Goal: Transaction & Acquisition: Purchase product/service

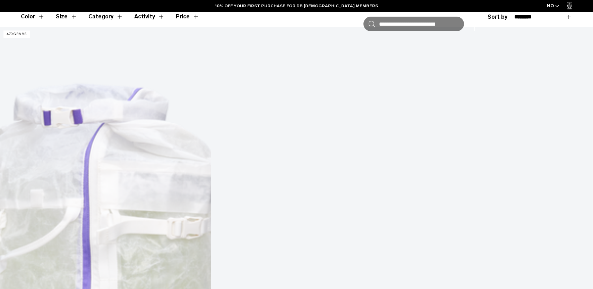
scroll to position [219, 0]
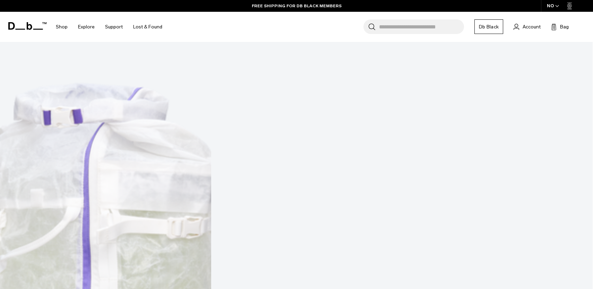
click at [553, 4] on div "NO" at bounding box center [553, 6] width 24 height 12
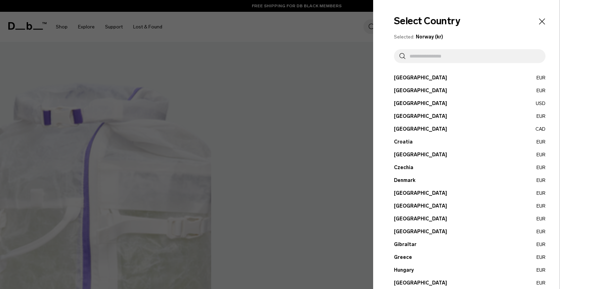
click at [429, 58] on input "text" at bounding box center [473, 56] width 135 height 14
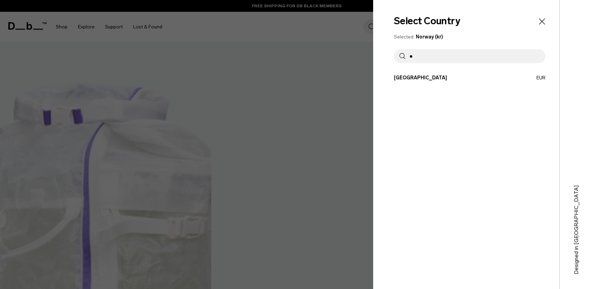
type input "**"
click at [416, 77] on button "France EUR" at bounding box center [470, 77] width 152 height 7
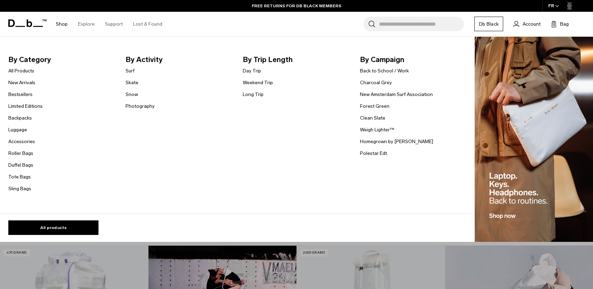
click at [64, 23] on link "Shop" at bounding box center [62, 24] width 12 height 25
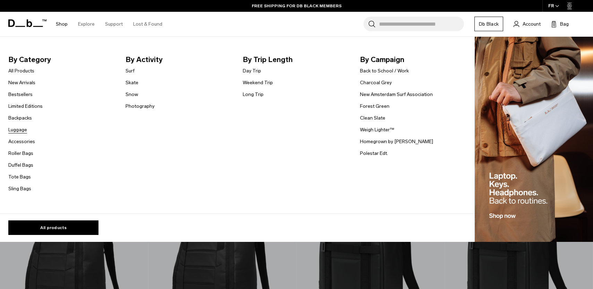
click at [21, 130] on link "Luggage" at bounding box center [17, 129] width 19 height 7
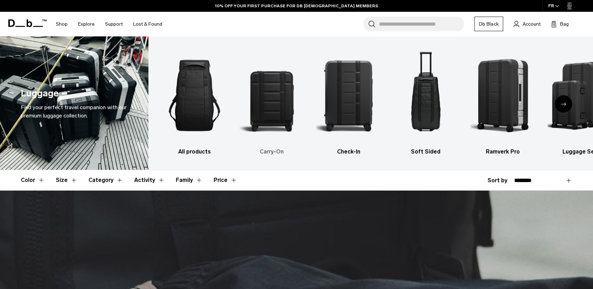
click at [271, 111] on img "2 / 6" at bounding box center [271, 96] width 65 height 98
click at [275, 112] on img "2 / 6" at bounding box center [271, 96] width 65 height 98
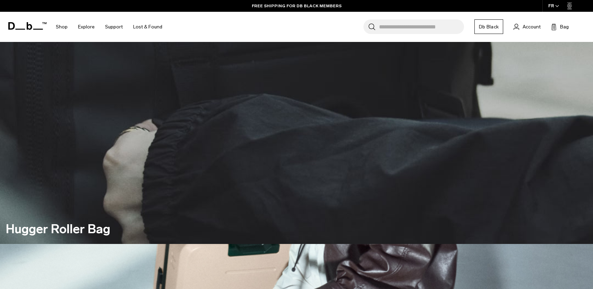
scroll to position [161, 0]
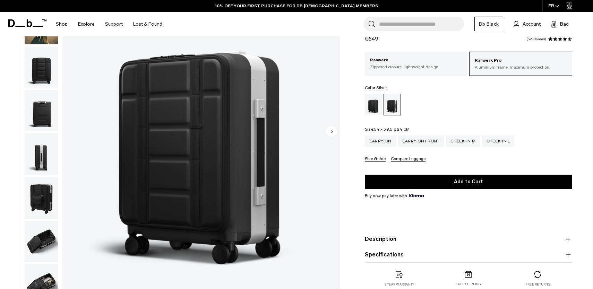
click at [333, 132] on circle "Next slide" at bounding box center [332, 131] width 10 height 10
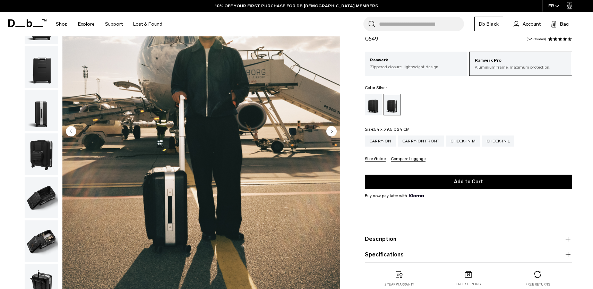
click at [333, 132] on circle "Next slide" at bounding box center [332, 131] width 10 height 10
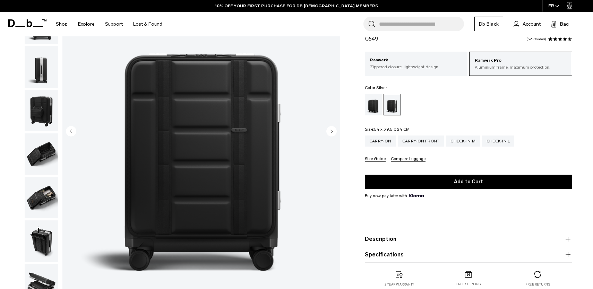
click at [333, 132] on circle "Next slide" at bounding box center [332, 131] width 10 height 10
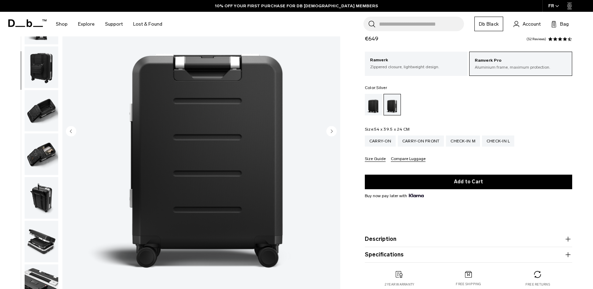
click at [333, 132] on circle "Next slide" at bounding box center [332, 131] width 10 height 10
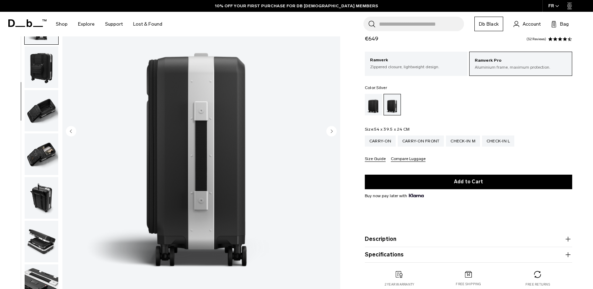
scroll to position [132, 0]
click at [333, 132] on circle "Next slide" at bounding box center [332, 131] width 10 height 10
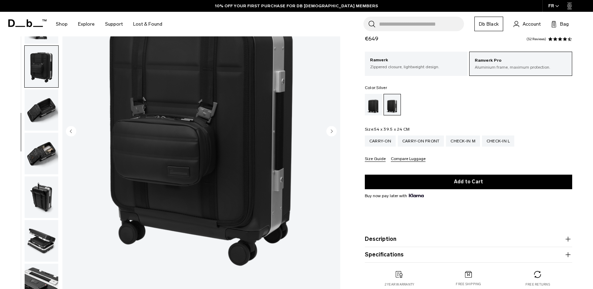
click at [333, 132] on circle "Next slide" at bounding box center [332, 131] width 10 height 10
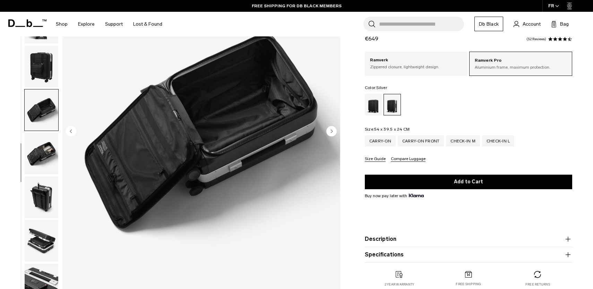
click at [333, 132] on circle "Next slide" at bounding box center [332, 131] width 10 height 10
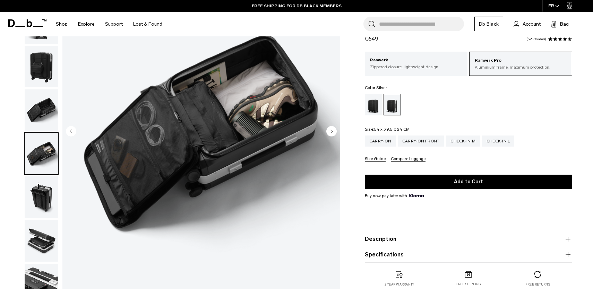
click at [333, 132] on circle "Next slide" at bounding box center [332, 131] width 10 height 10
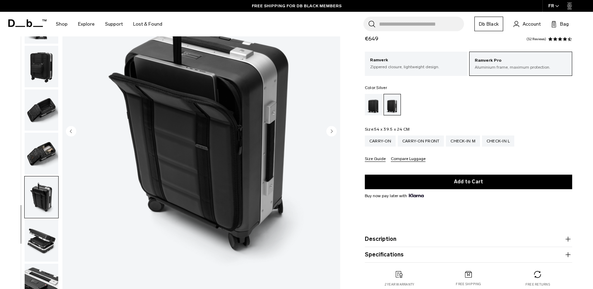
click at [333, 132] on circle "Next slide" at bounding box center [332, 131] width 10 height 10
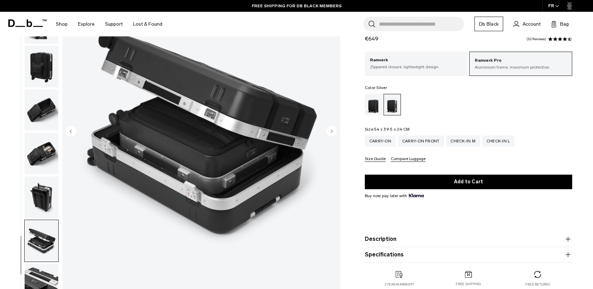
click at [330, 133] on circle "Next slide" at bounding box center [332, 131] width 10 height 10
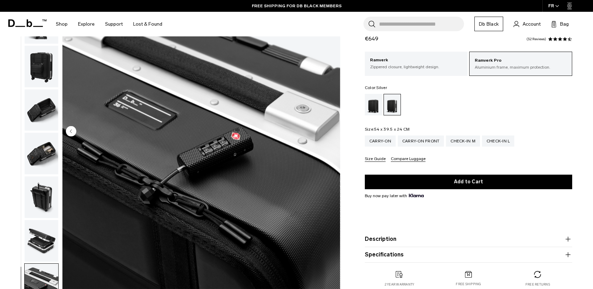
click at [330, 133] on img "11 / 11" at bounding box center [201, 132] width 278 height 347
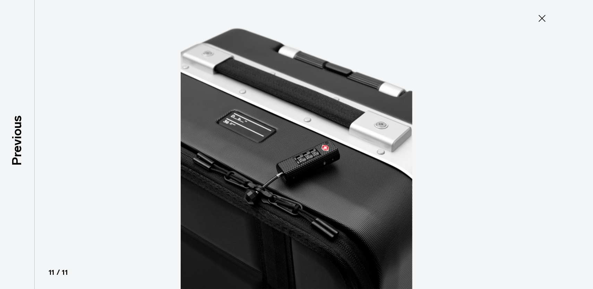
click at [550, 14] on button "Close" at bounding box center [542, 18] width 23 height 15
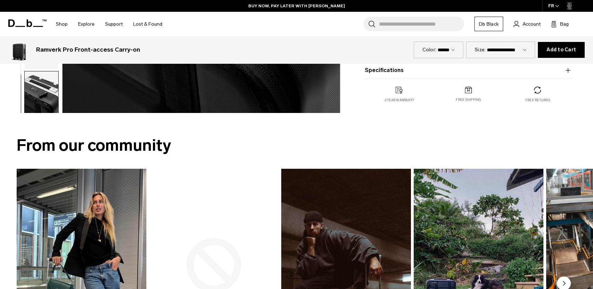
scroll to position [161, 0]
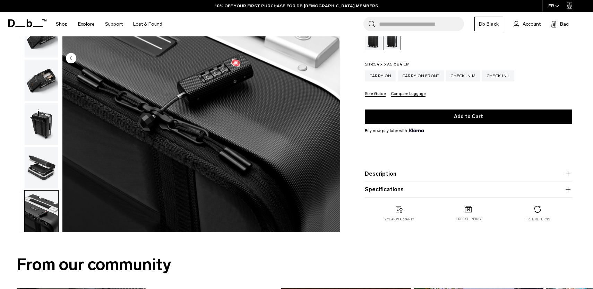
click at [386, 173] on button "Description" at bounding box center [469, 174] width 208 height 8
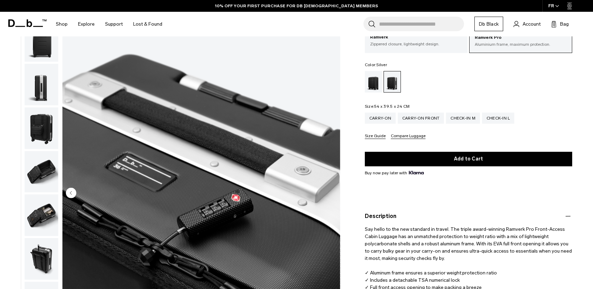
scroll to position [0, 0]
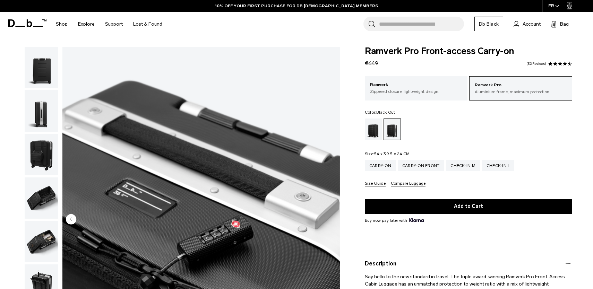
click at [368, 130] on div "Black Out" at bounding box center [374, 130] width 18 height 22
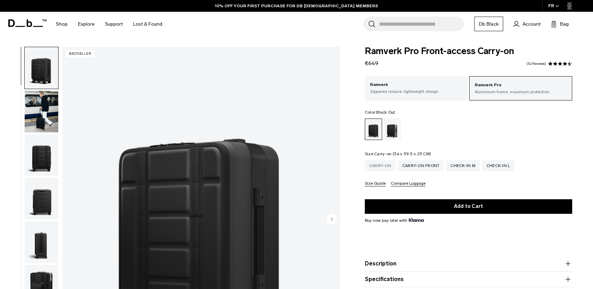
click at [385, 166] on div "Carry-on" at bounding box center [380, 165] width 31 height 11
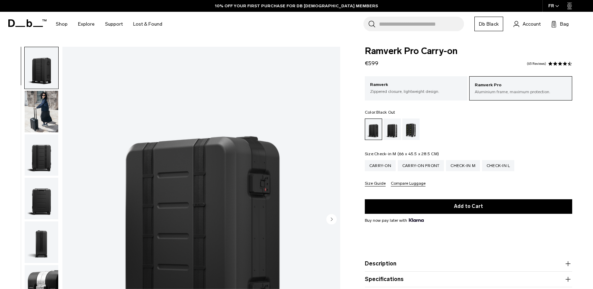
scroll to position [64, 0]
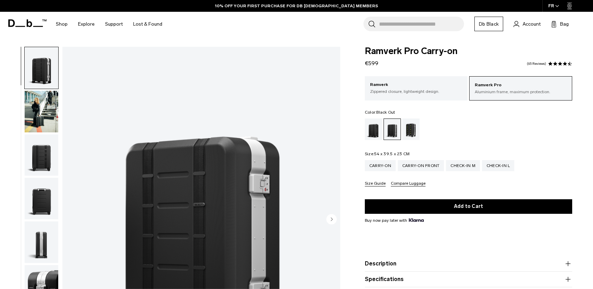
click at [376, 129] on div "Black Out" at bounding box center [374, 130] width 18 height 22
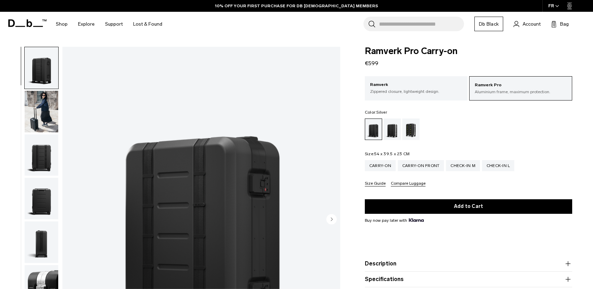
click at [392, 132] on div "Silver" at bounding box center [393, 130] width 18 height 22
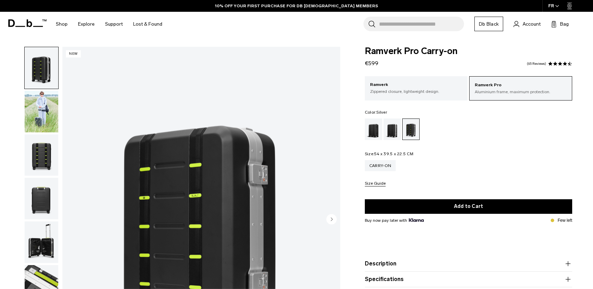
click at [391, 133] on div "Silver" at bounding box center [393, 130] width 18 height 22
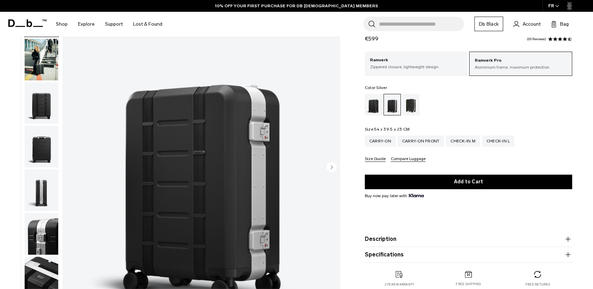
click at [335, 171] on circle "Next slide" at bounding box center [332, 167] width 10 height 10
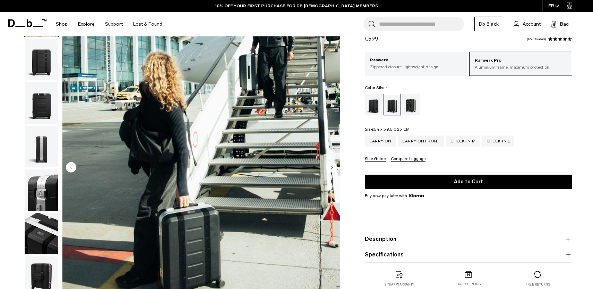
click at [335, 171] on circle "Next slide" at bounding box center [332, 167] width 10 height 10
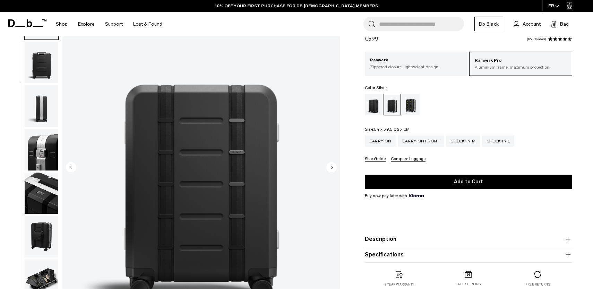
scroll to position [87, 0]
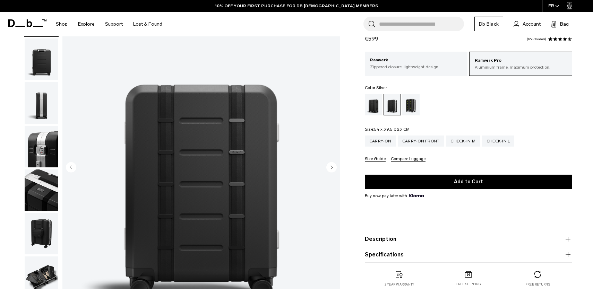
click at [394, 255] on button "Specifications" at bounding box center [469, 255] width 208 height 8
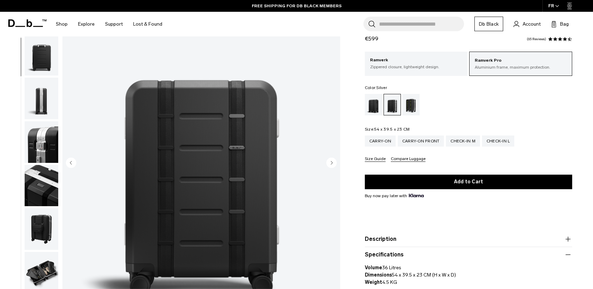
scroll to position [71, 0]
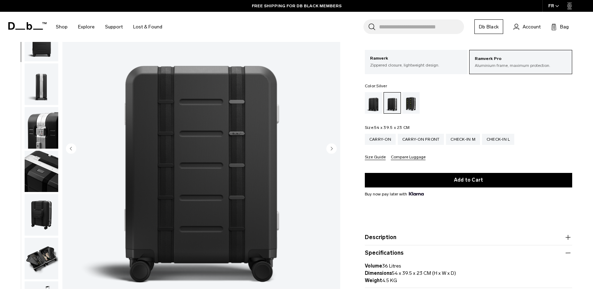
click at [331, 146] on circle "Next slide" at bounding box center [332, 149] width 10 height 10
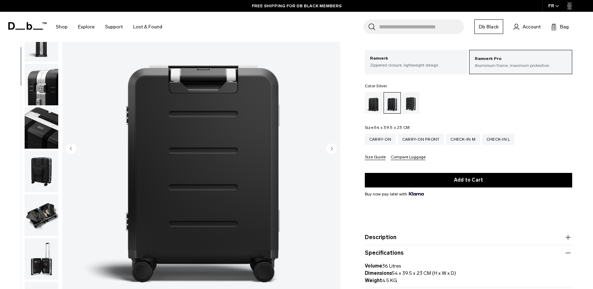
click at [331, 147] on circle "Next slide" at bounding box center [332, 149] width 10 height 10
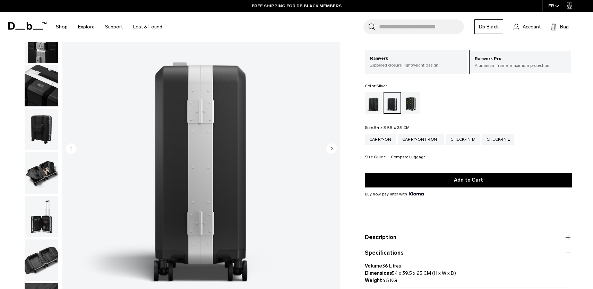
click at [331, 147] on circle "Next slide" at bounding box center [332, 149] width 10 height 10
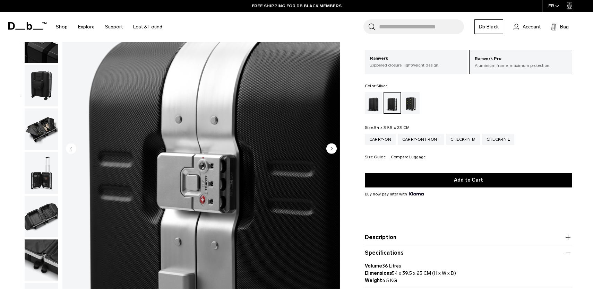
scroll to position [218, 0]
